Goal: Information Seeking & Learning: Check status

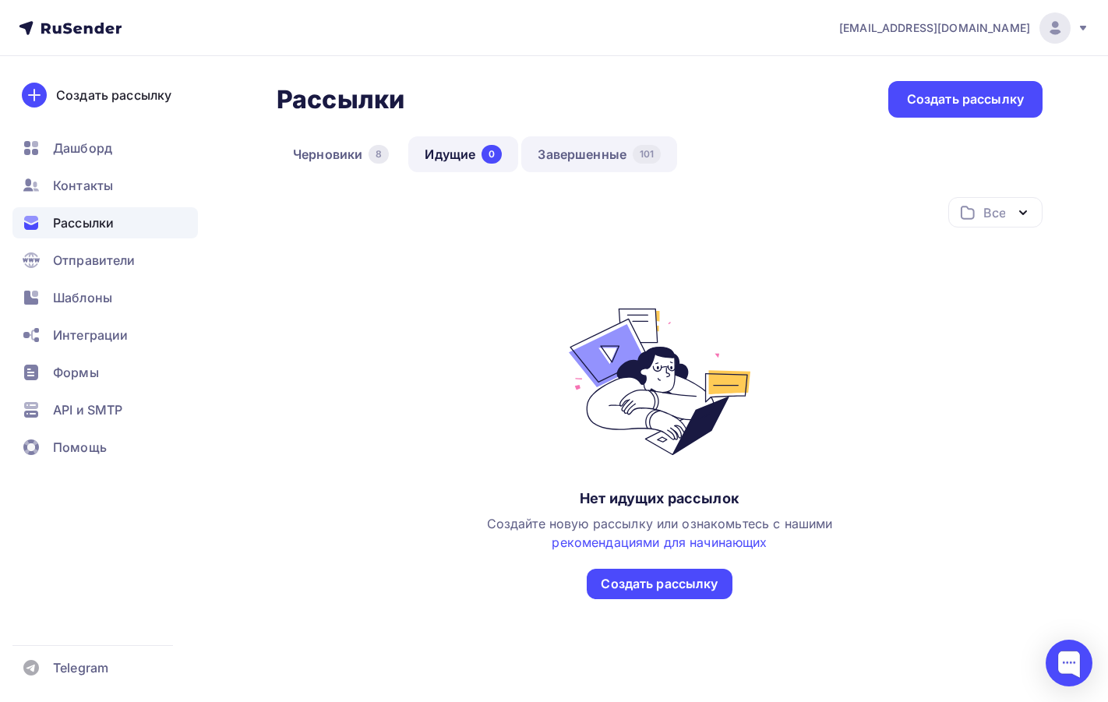
click at [564, 160] on link "Завершенные 101" at bounding box center [599, 154] width 156 height 36
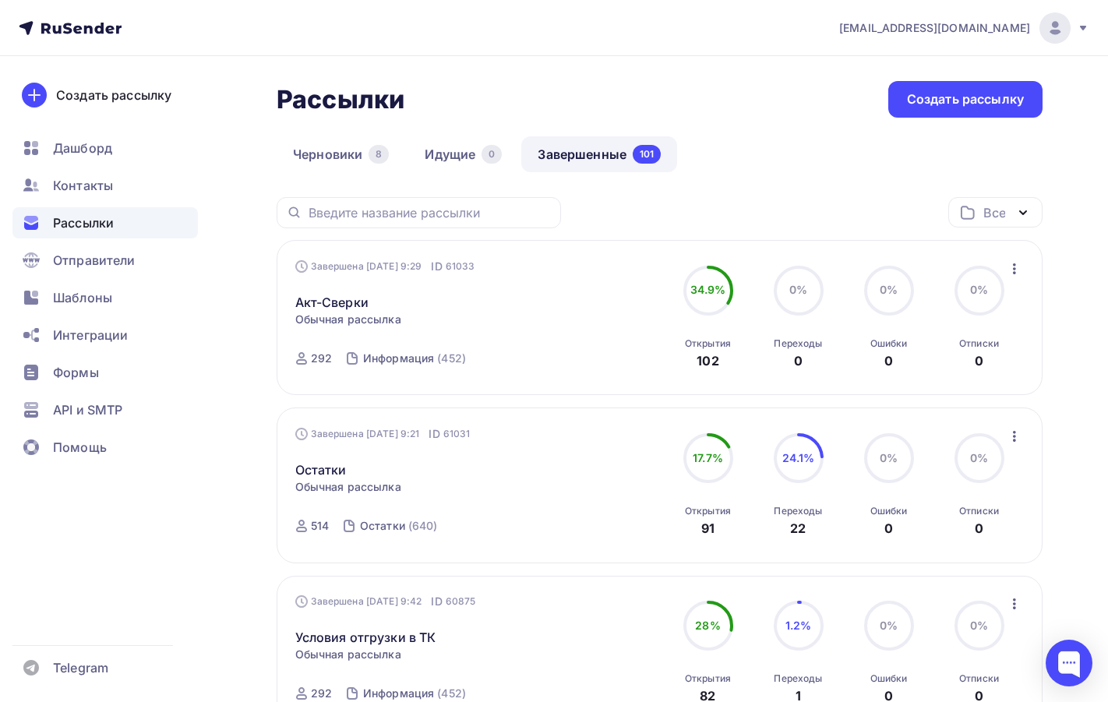
click at [1013, 438] on icon "button" at bounding box center [1014, 436] width 19 height 19
click at [936, 511] on div "Обзор рассылки" at bounding box center [943, 508] width 160 height 19
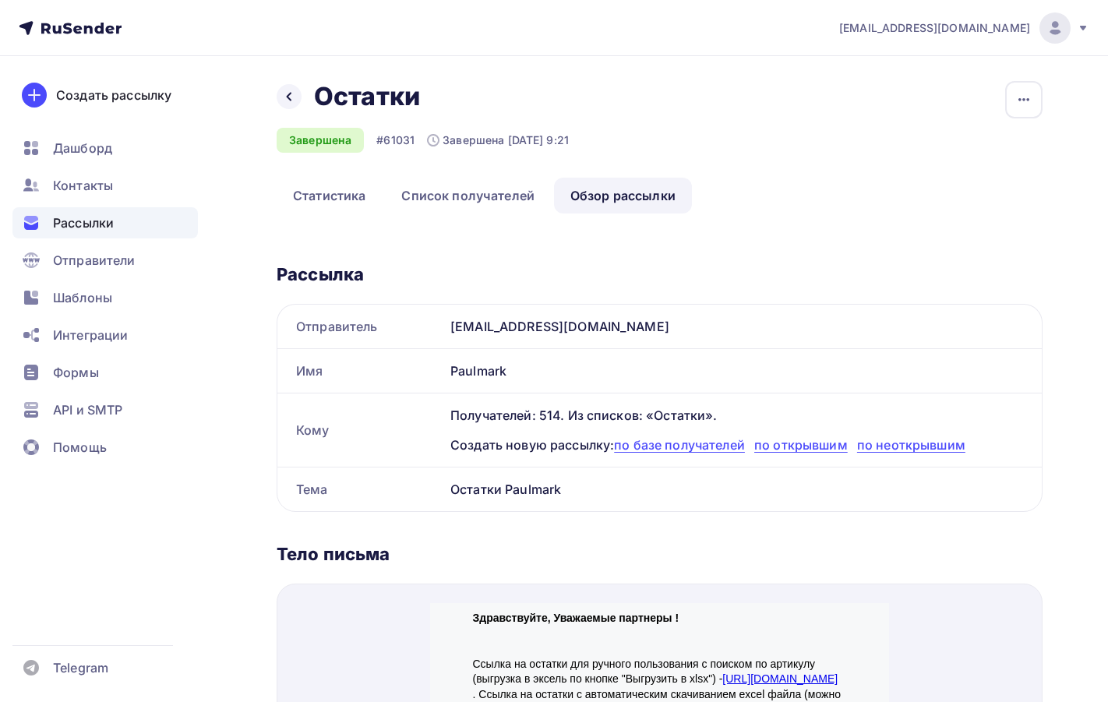
scroll to position [467, 0]
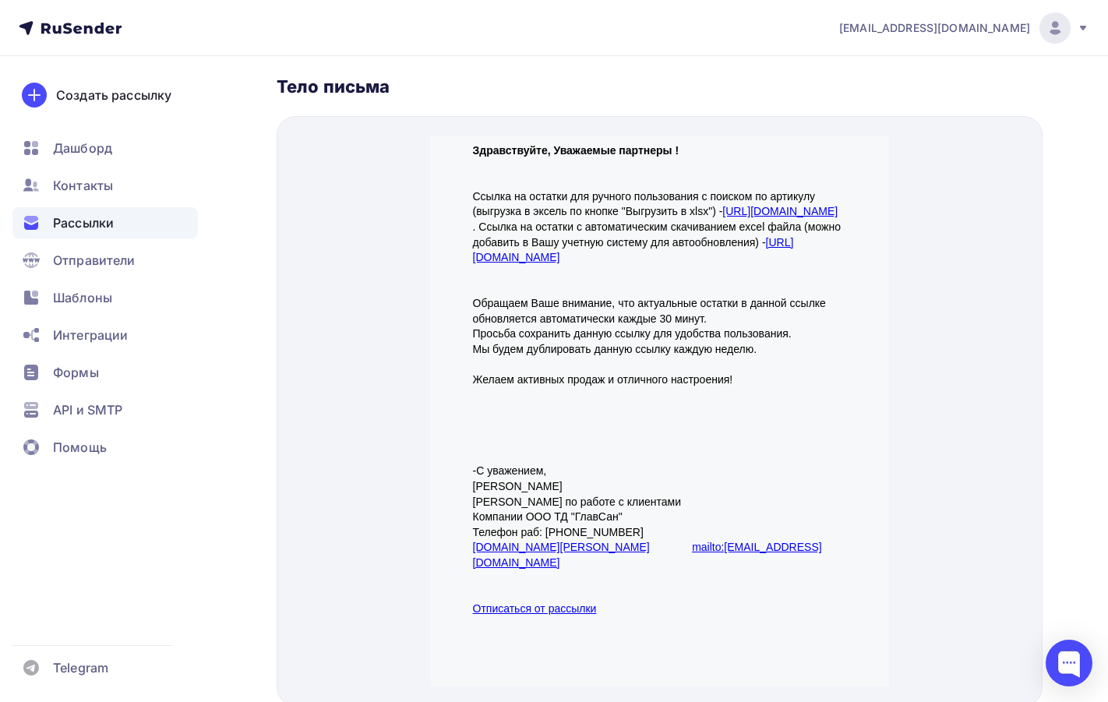
drag, startPoint x: 623, startPoint y: 208, endPoint x: 471, endPoint y: 211, distance: 151.9
click at [473, 211] on p "Здравствуйте, Уважаемые партнеры ! Ссылка на остатки для ручного пользования с …" at bounding box center [660, 186] width 374 height 122
copy link "[URL][DOMAIN_NAME]"
drag, startPoint x: 696, startPoint y: 252, endPoint x: 470, endPoint y: 258, distance: 226.0
click at [470, 258] on td "Здравствуйте, Уважаемые партнеры ! Ссылка на остатки для ручного пользования с …" at bounding box center [659, 369] width 389 height 504
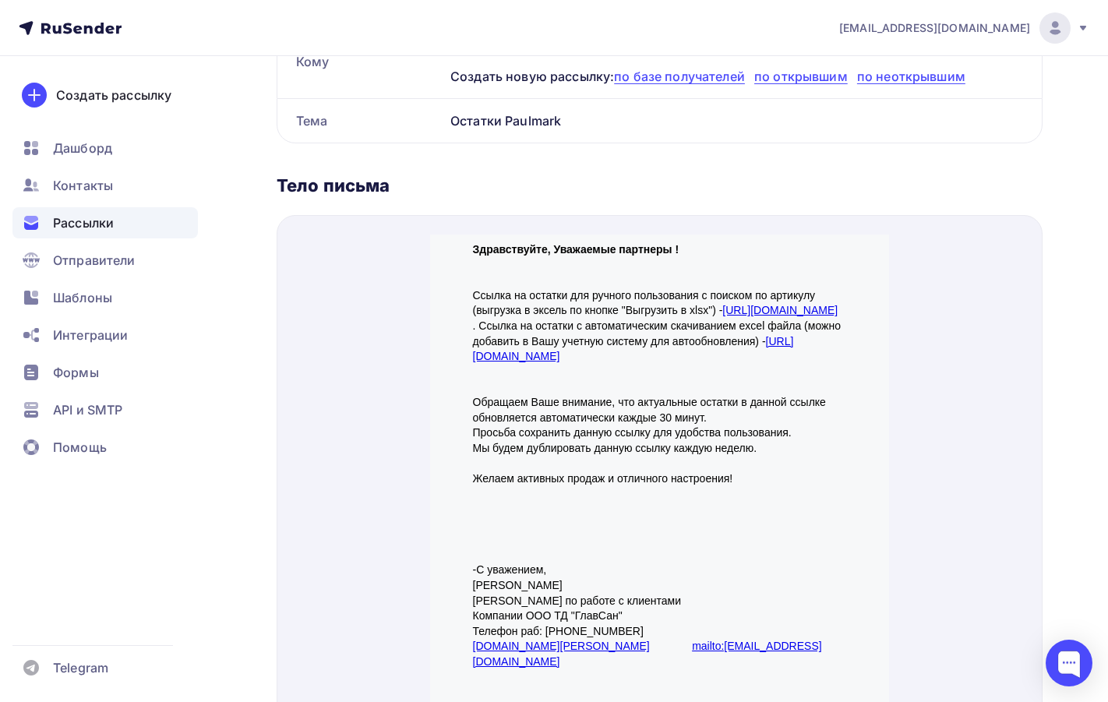
scroll to position [389, 0]
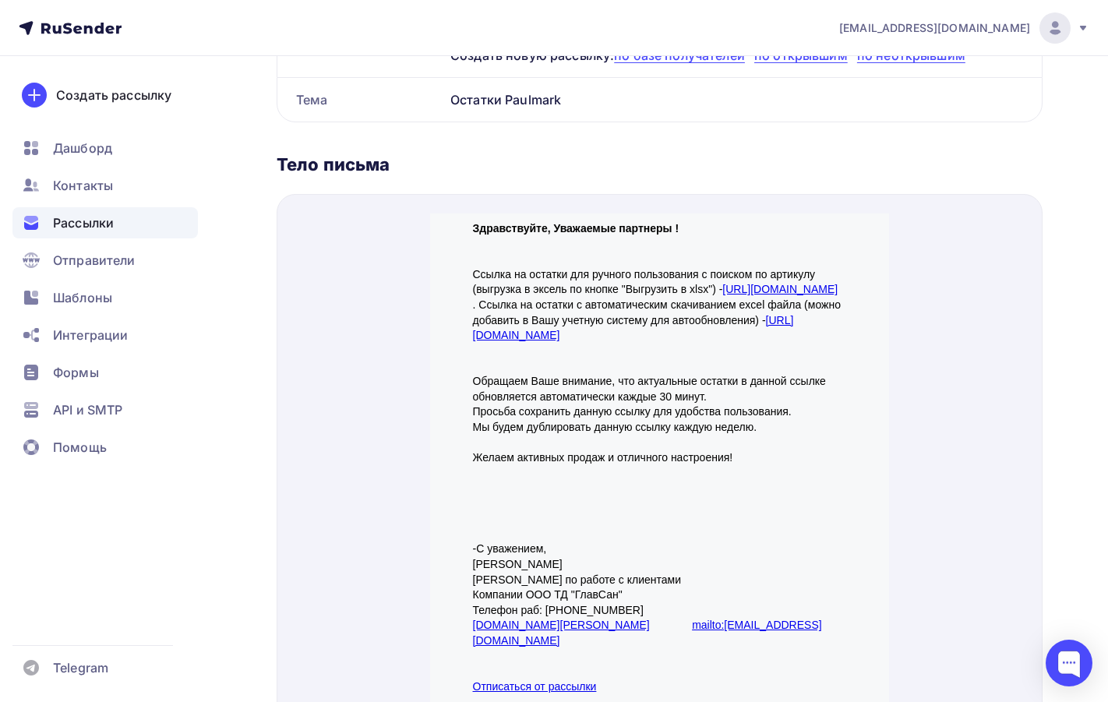
copy link "https://paulmark.ru/export_xls/gen.php"
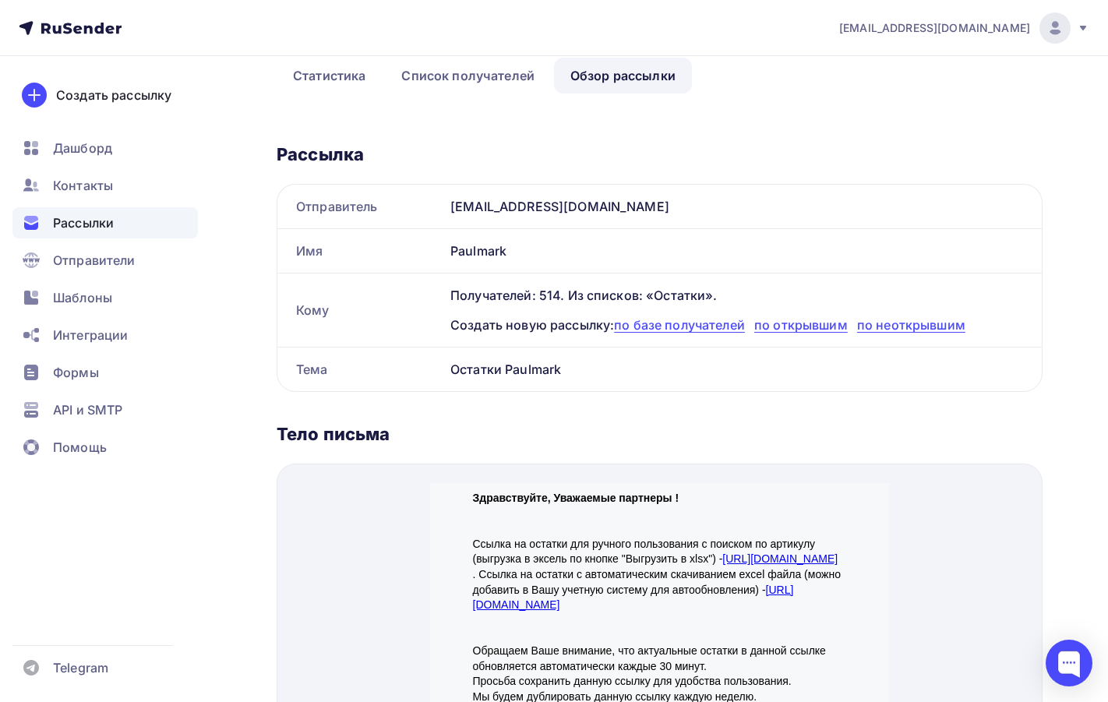
scroll to position [0, 0]
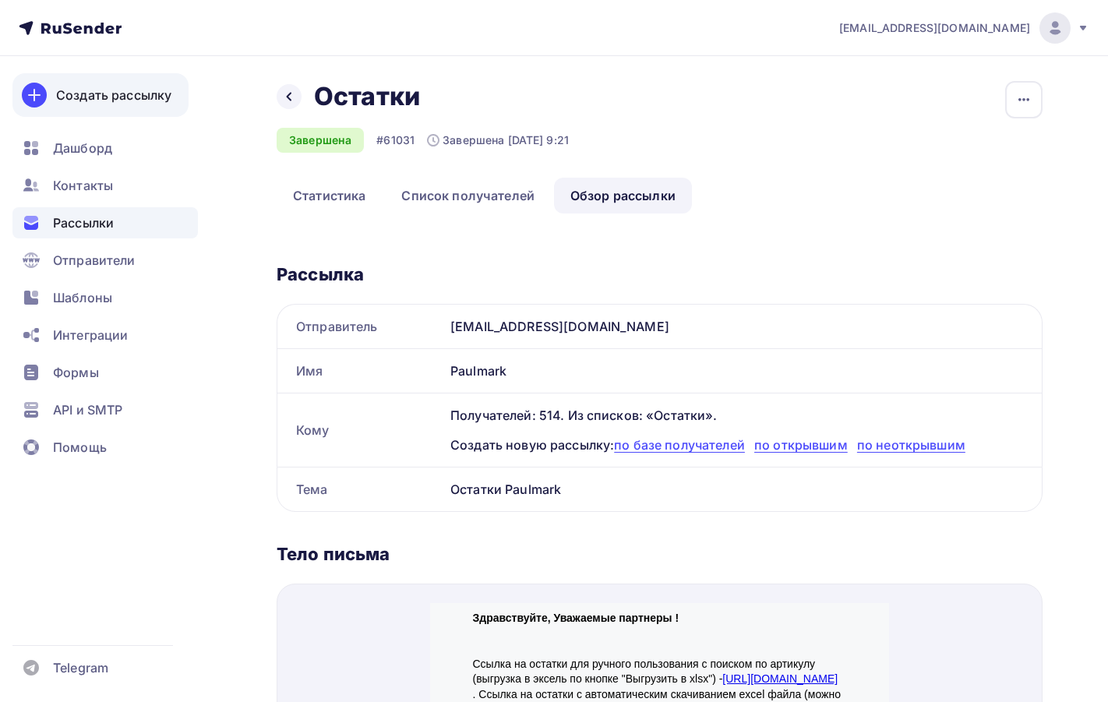
click at [98, 91] on div "Создать рассылку" at bounding box center [113, 95] width 115 height 19
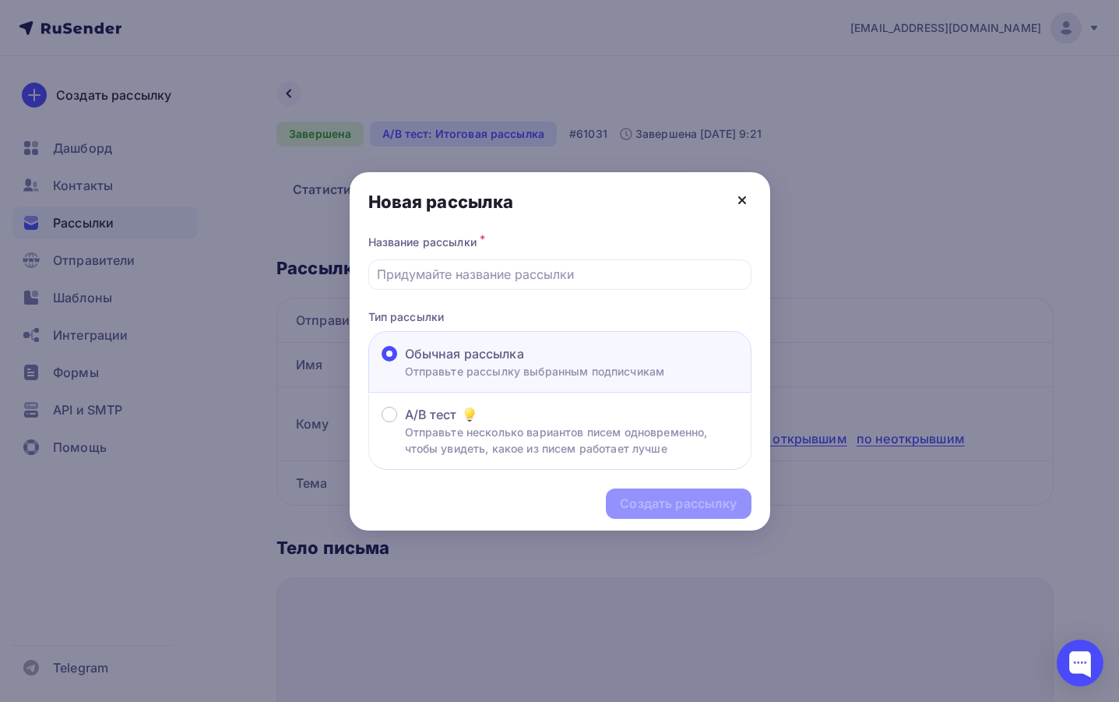
click at [742, 199] on icon at bounding box center [742, 200] width 6 height 6
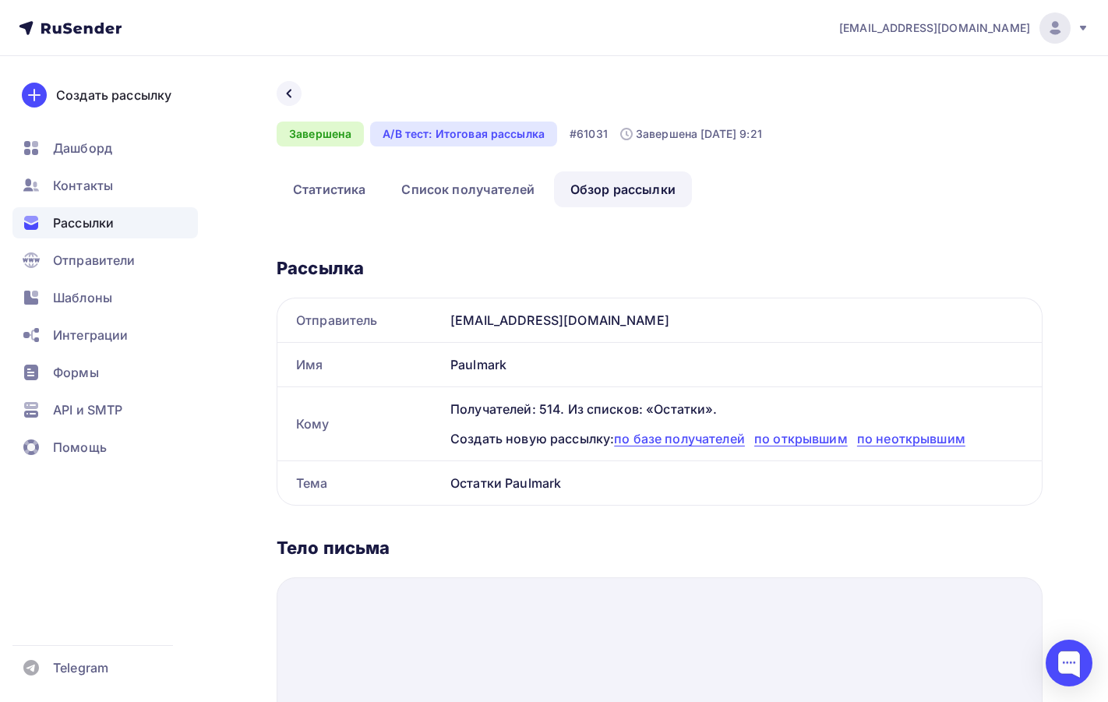
click at [101, 221] on span "Рассылки" at bounding box center [83, 222] width 61 height 19
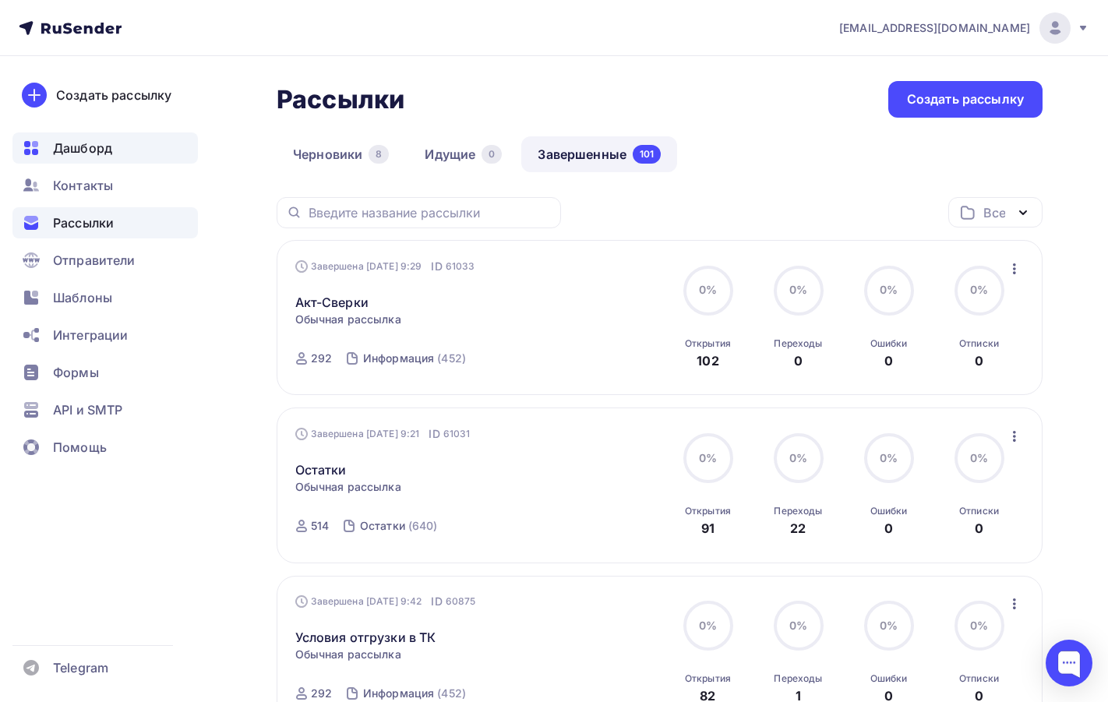
click at [100, 154] on span "Дашборд" at bounding box center [82, 148] width 59 height 19
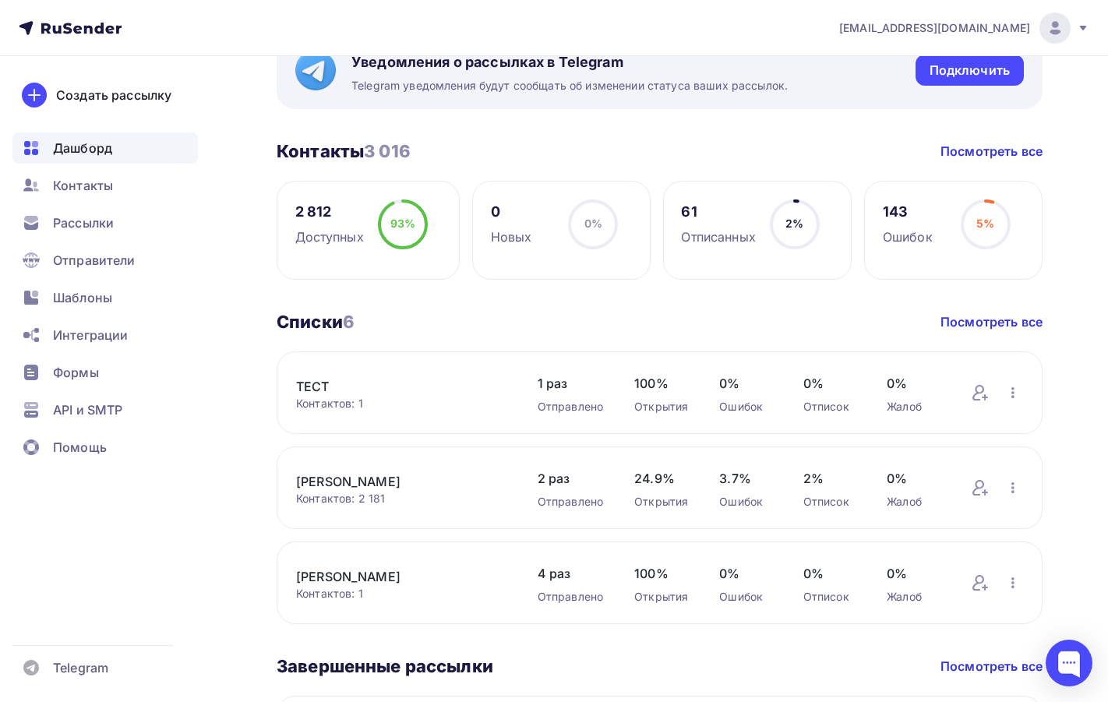
scroll to position [389, 0]
